Goal: Task Accomplishment & Management: Contribute content

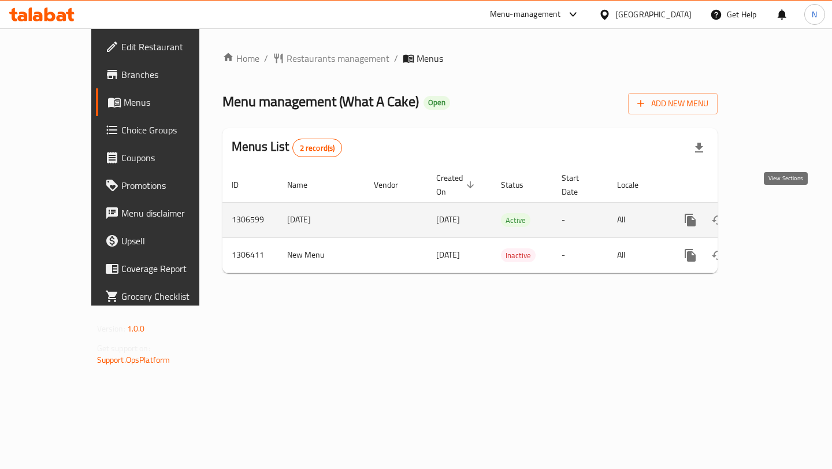
click at [781, 213] on icon "enhanced table" at bounding box center [774, 220] width 14 height 14
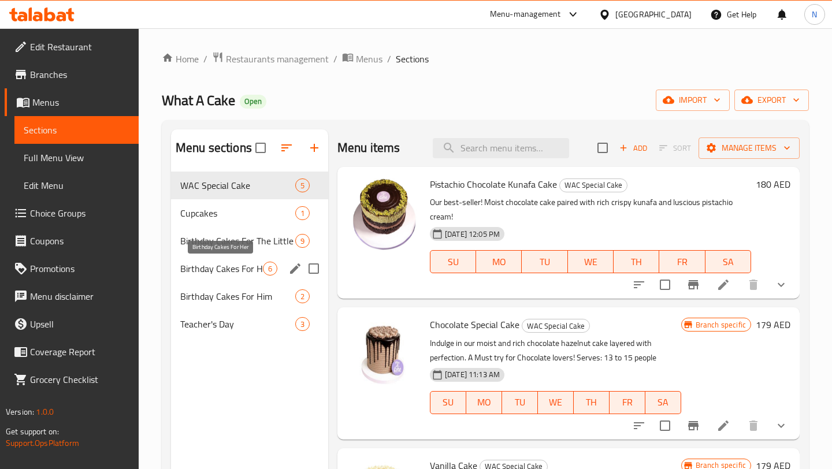
click at [238, 262] on span "Birthday Cakes For Her" at bounding box center [221, 269] width 83 height 14
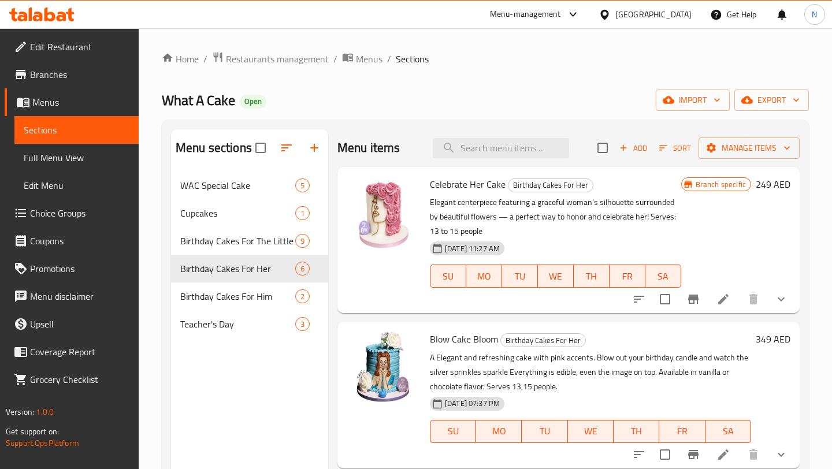
click at [635, 143] on span "Add" at bounding box center [633, 148] width 31 height 13
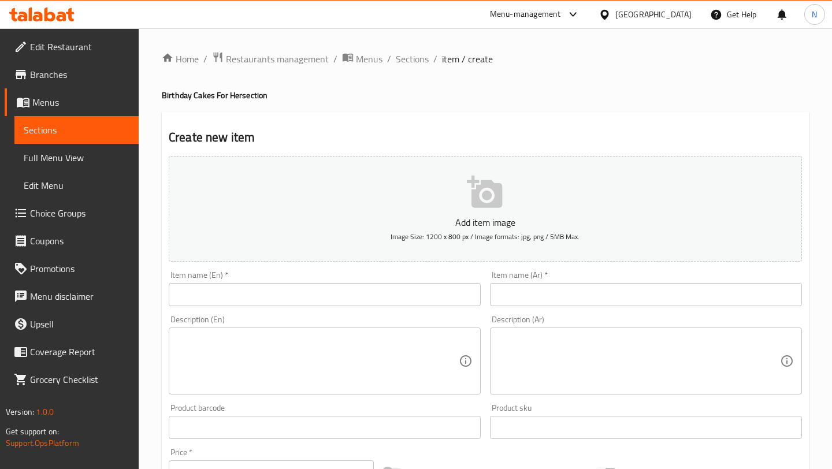
click at [250, 285] on input "text" at bounding box center [325, 294] width 312 height 23
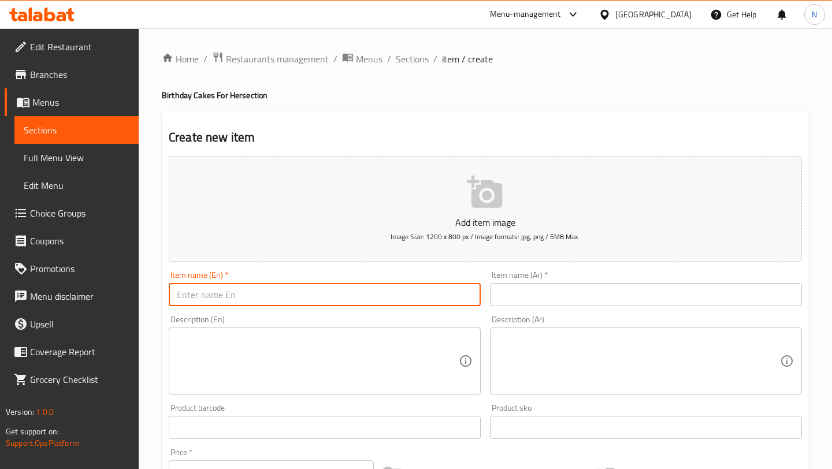
paste input "Elegant Pink & Gold Cake"
type input "Elegant Pink & Gold Cake"
click at [524, 294] on input "text" at bounding box center [646, 294] width 312 height 23
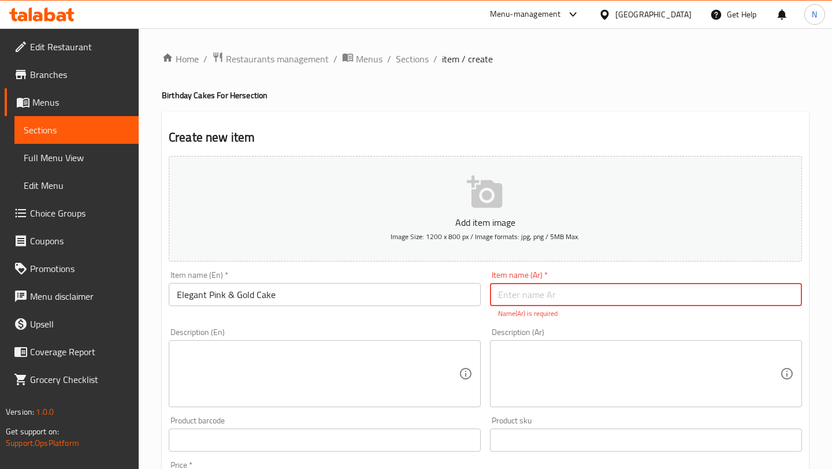
paste input "كيكة وردية وذهبية أنيقة"
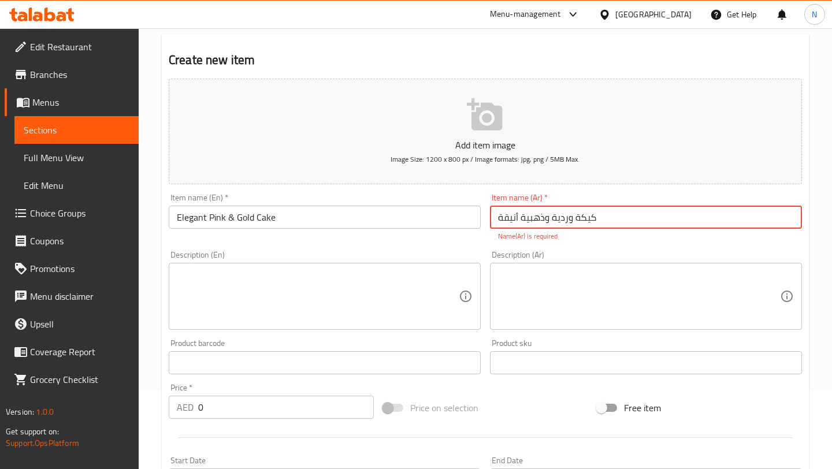
scroll to position [84, 0]
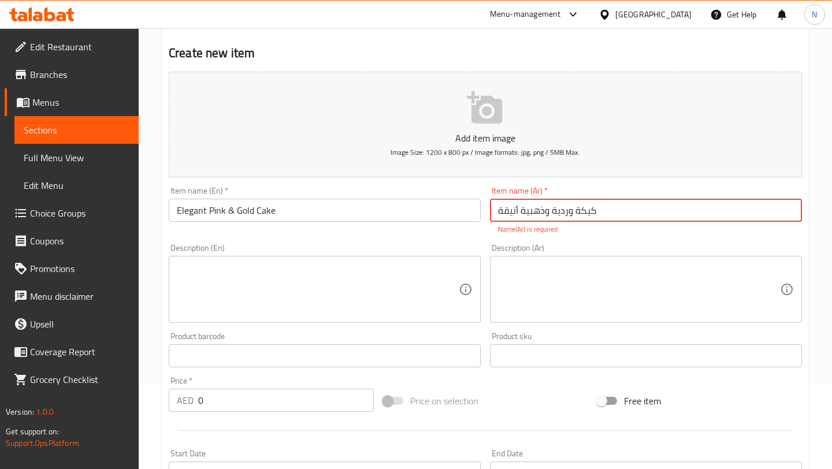
type input "كيكة وردية وذهبية أنيقة"
click at [324, 270] on textarea at bounding box center [318, 289] width 282 height 55
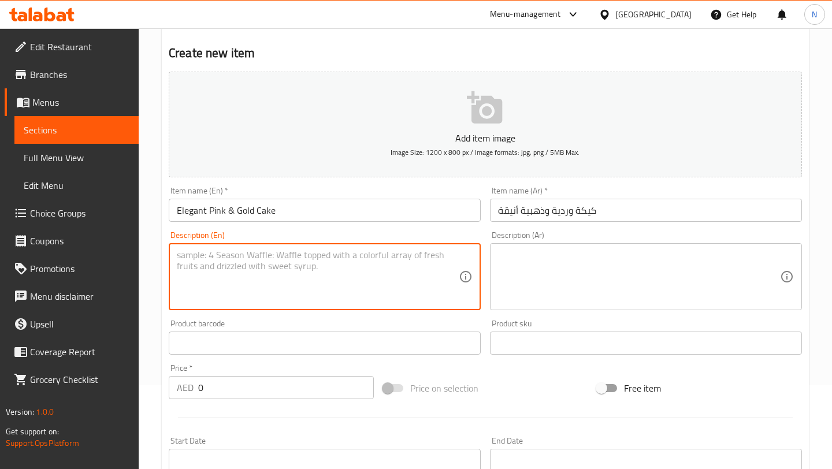
paste textarea "One-tier blush cake with roses & gold accents. Chocolate or vanilla flavors, se…"
type textarea "One-tier blush cake with roses & gold accents. Chocolate or vanilla flavors, se…"
click at [562, 271] on textarea at bounding box center [639, 277] width 282 height 55
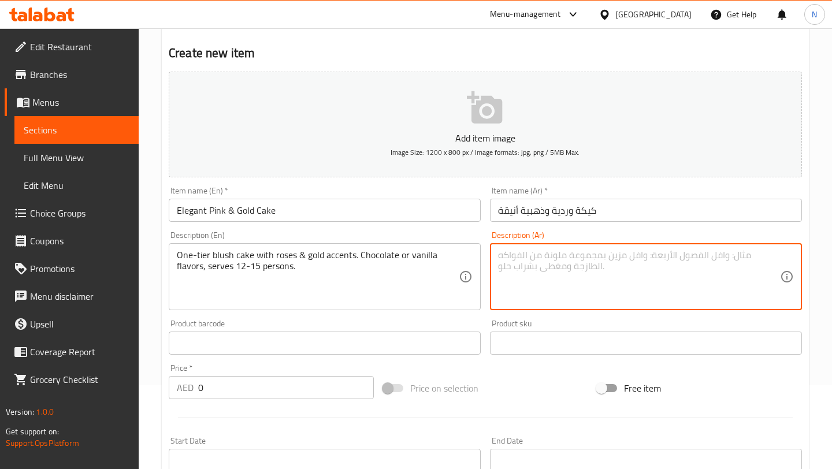
paste textarea "كيكة من طبقة واحدة باللون الوردي الفاتح مزينة بالورود ولمسات ذهبية. متوفرة بنكه…"
type textarea "كيكة من طبقة واحدة باللون الوردي الفاتح مزينة بالورود ولمسات ذهبية. متوفرة بنكه…"
click at [261, 395] on input "0" at bounding box center [286, 387] width 176 height 23
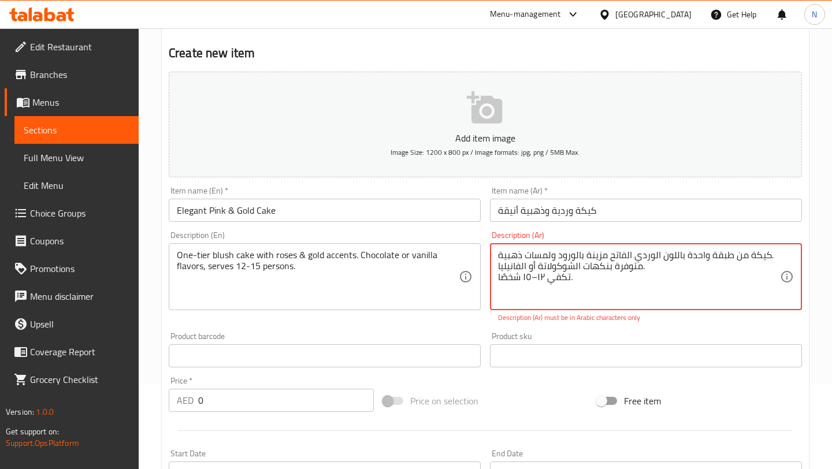
drag, startPoint x: 601, startPoint y: 282, endPoint x: 492, endPoint y: 241, distance: 116.1
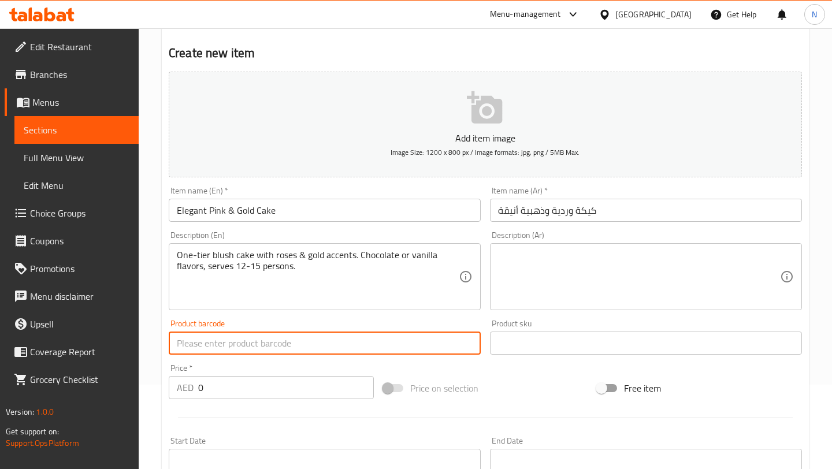
click at [272, 350] on input "text" at bounding box center [325, 343] width 312 height 23
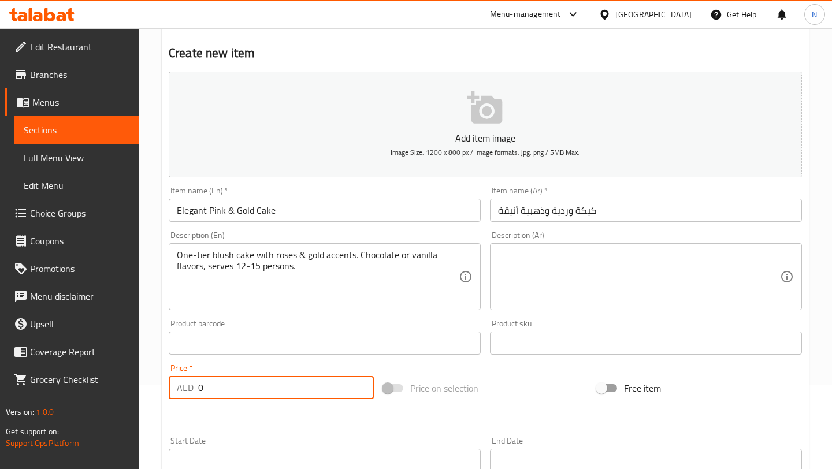
click at [266, 384] on input "0" at bounding box center [286, 387] width 176 height 23
type input "310"
click at [394, 365] on div "Add item image Image Size: 1200 x 800 px / Image formats: jpg, png / 5MB Max. I…" at bounding box center [485, 316] width 643 height 498
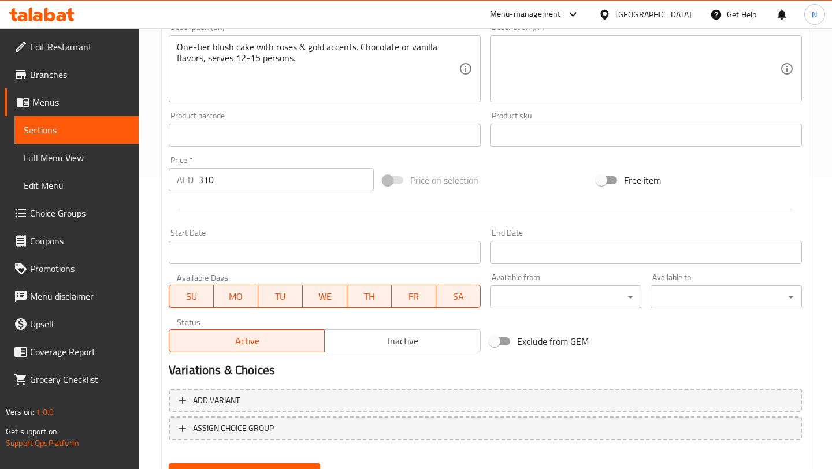
scroll to position [347, 0]
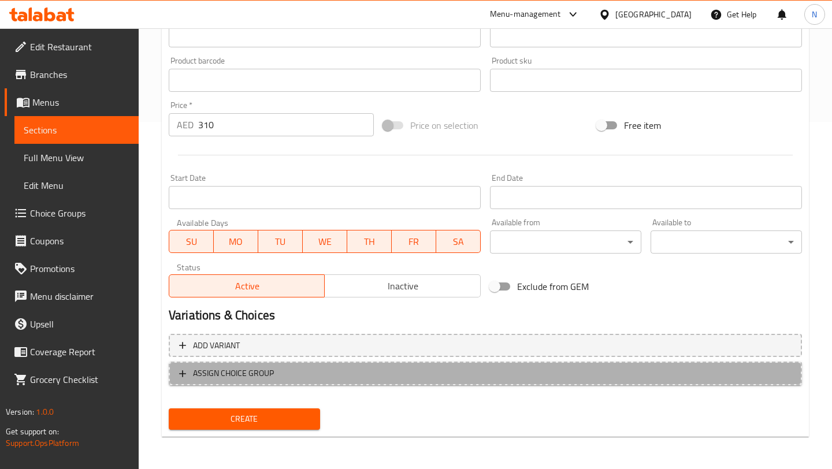
click at [187, 370] on icon "button" at bounding box center [183, 374] width 12 height 12
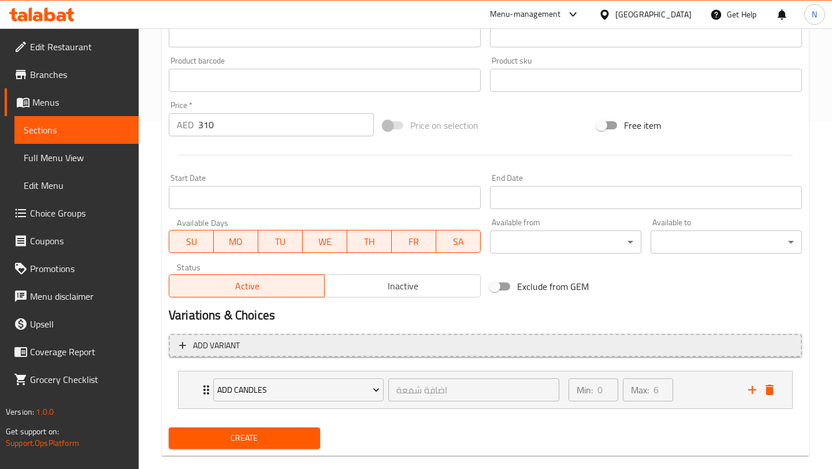
scroll to position [366, 0]
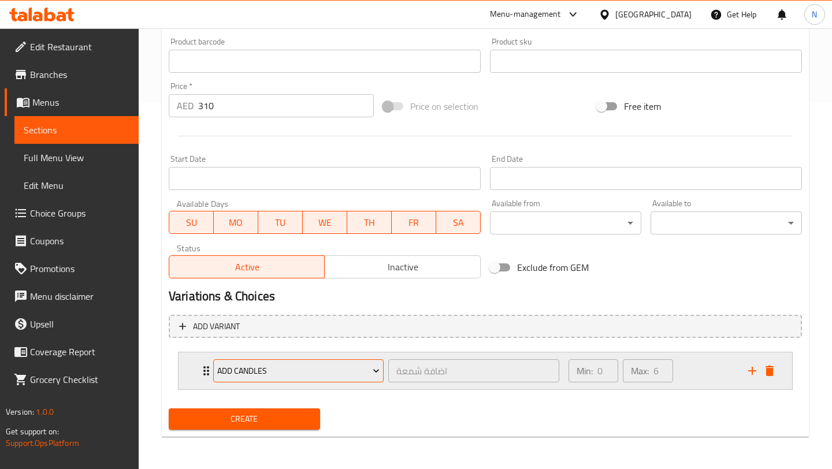
click at [355, 368] on span "Add Candles" at bounding box center [298, 371] width 162 height 14
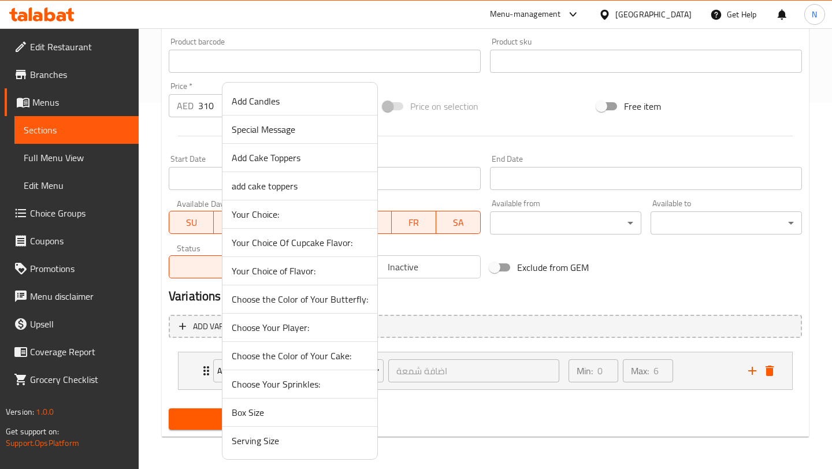
click at [329, 272] on span "Your Choice of Flavor:" at bounding box center [300, 271] width 136 height 14
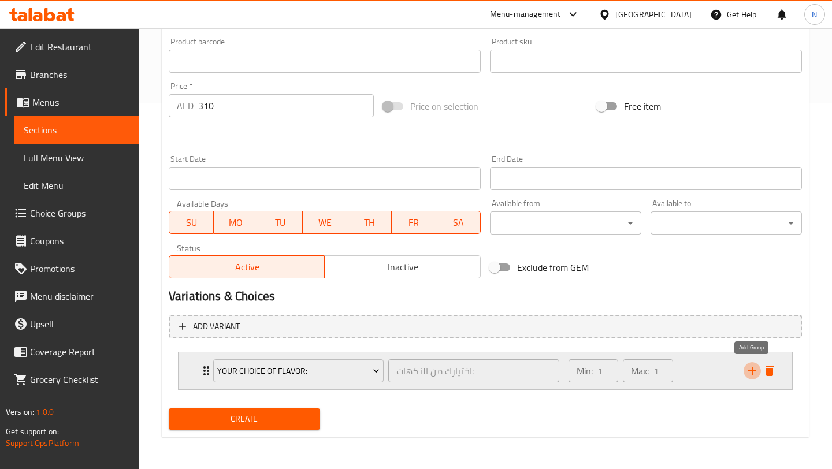
click at [750, 367] on icon "add" at bounding box center [753, 371] width 14 height 14
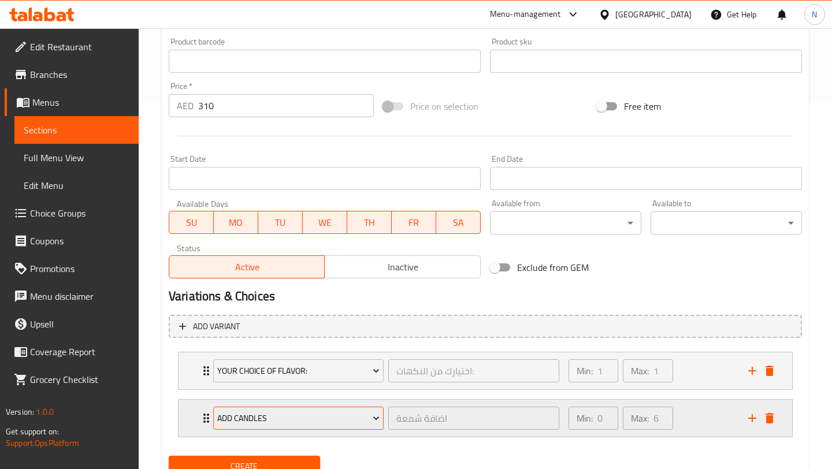
scroll to position [414, 0]
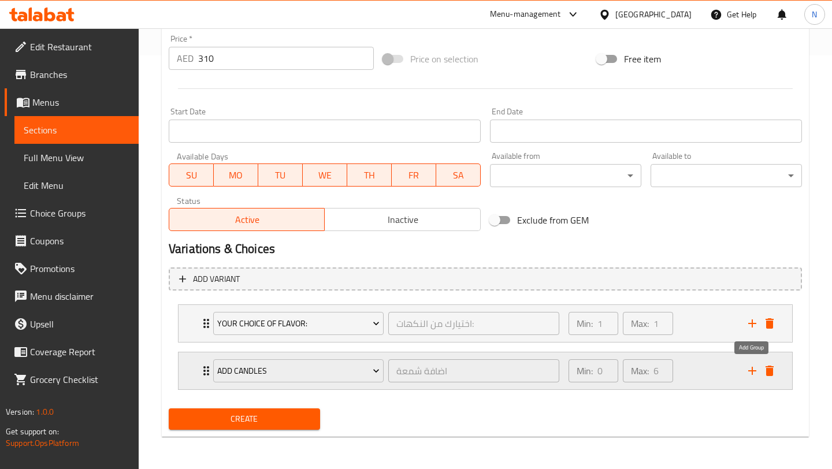
click at [748, 372] on icon "add" at bounding box center [753, 371] width 14 height 14
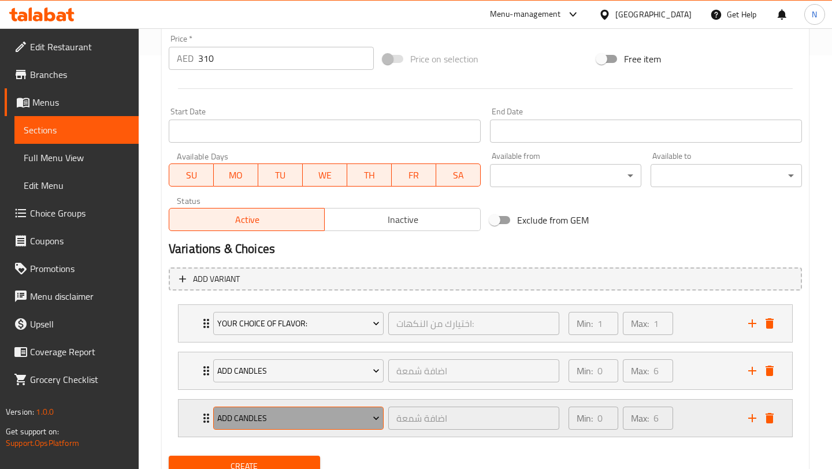
click at [285, 418] on span "Add Candles" at bounding box center [298, 418] width 162 height 14
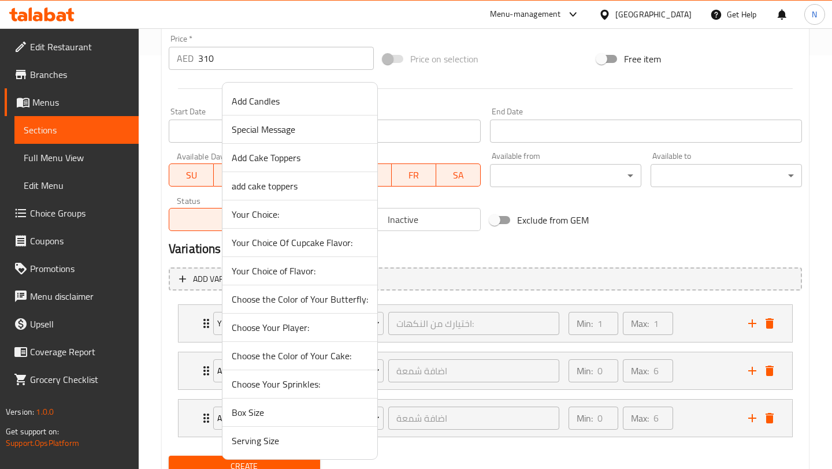
click at [281, 158] on span "Add Cake Toppers" at bounding box center [300, 158] width 136 height 14
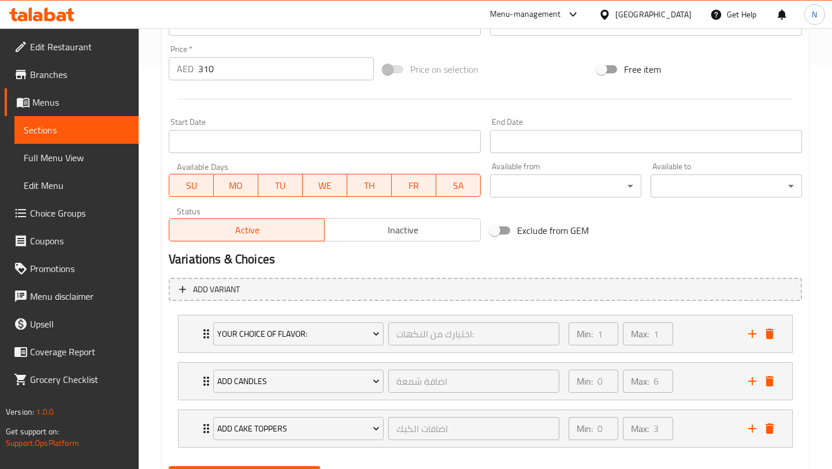
scroll to position [461, 0]
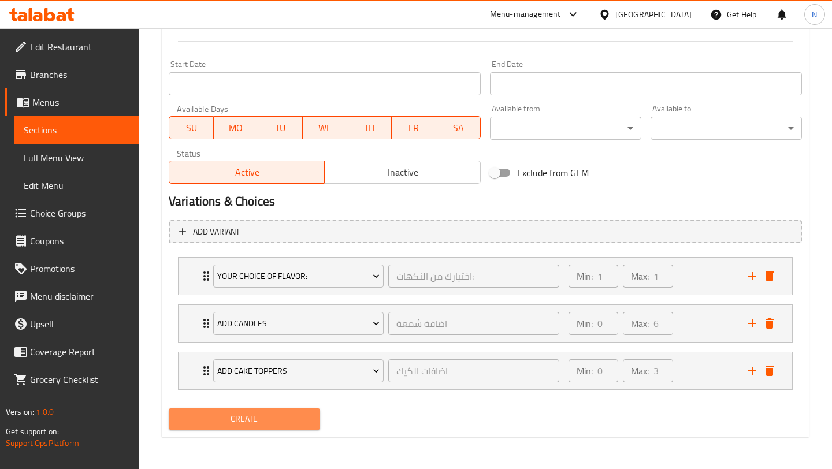
click at [279, 410] on button "Create" at bounding box center [244, 419] width 151 height 21
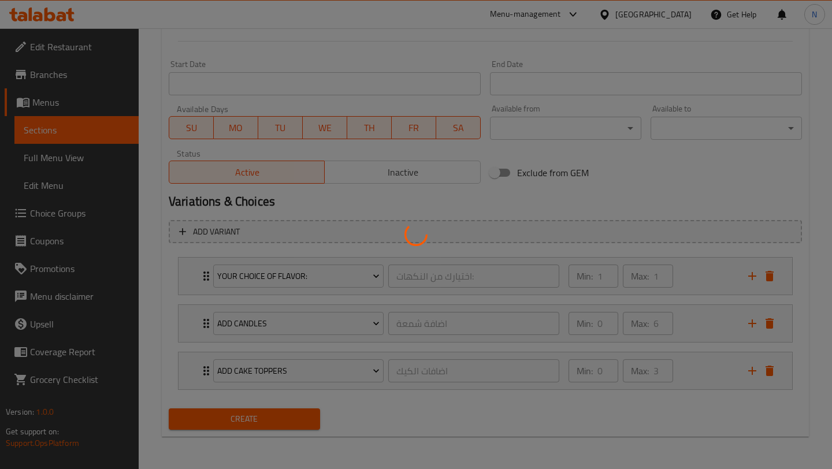
type input "0"
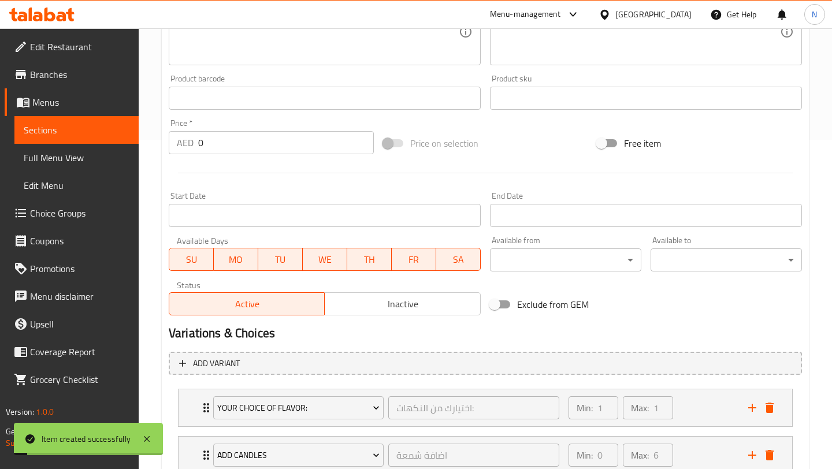
scroll to position [105, 0]
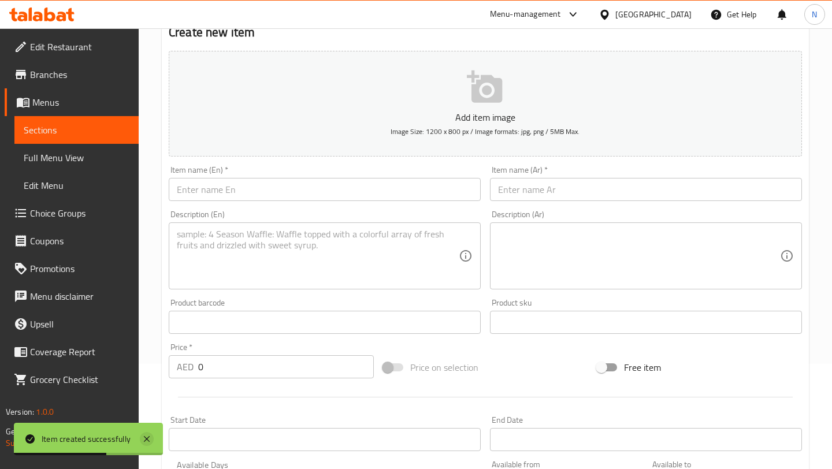
click at [146, 442] on icon at bounding box center [147, 439] width 14 height 14
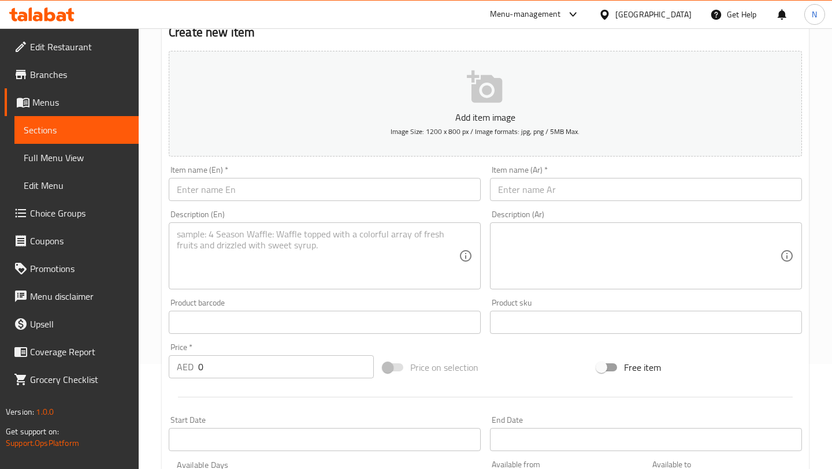
scroll to position [0, 0]
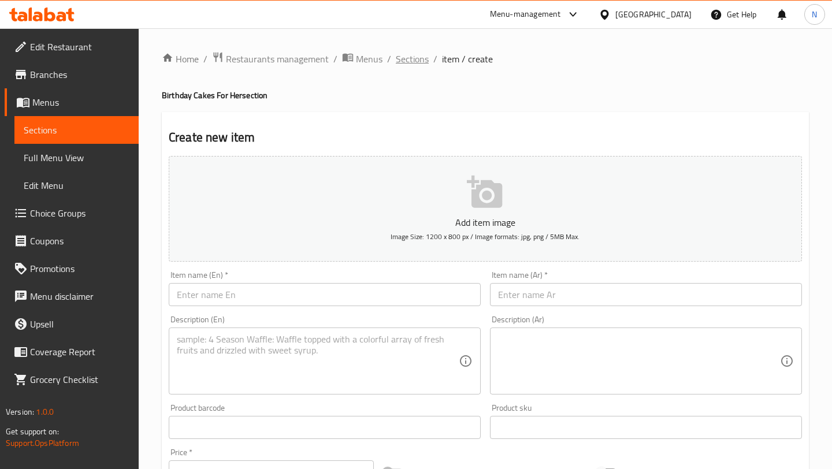
click at [410, 58] on span "Sections" at bounding box center [412, 59] width 33 height 14
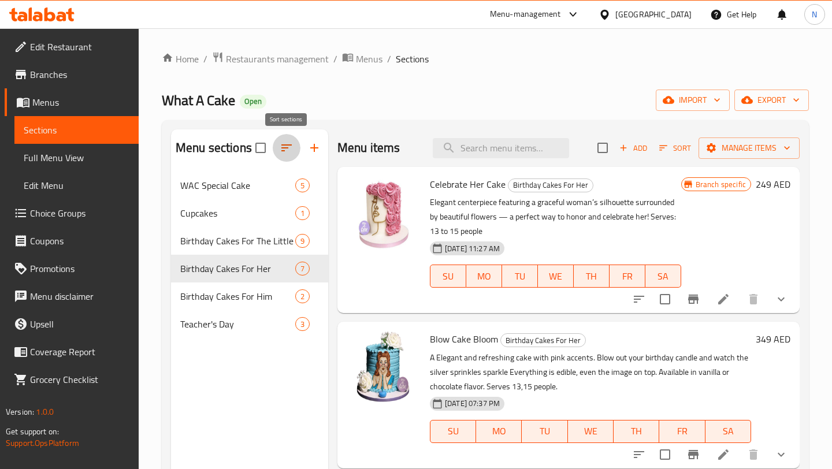
click at [288, 143] on icon "button" at bounding box center [287, 148] width 14 height 14
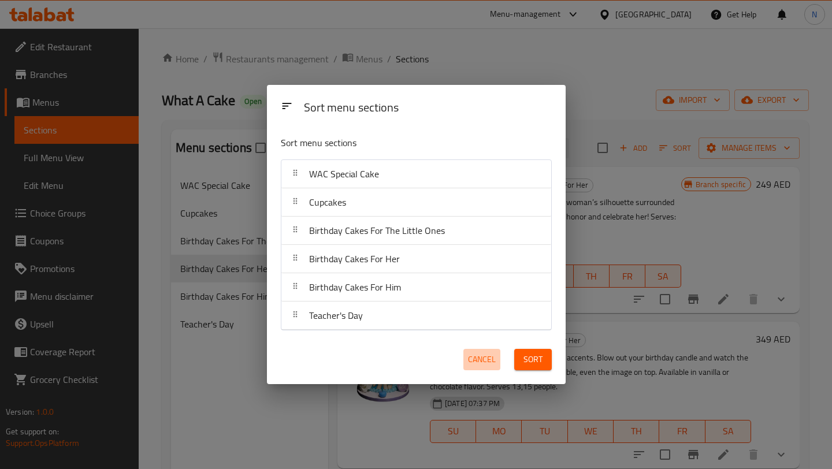
click at [487, 356] on span "Cancel" at bounding box center [482, 360] width 28 height 14
